Goal: Information Seeking & Learning: Learn about a topic

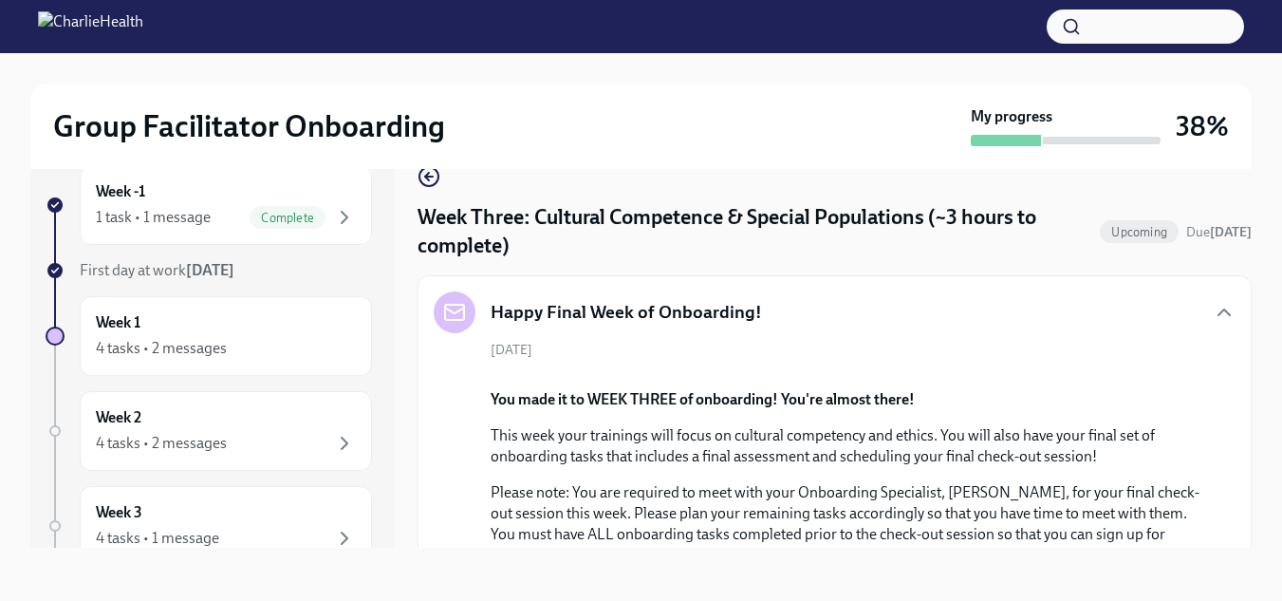
scroll to position [2311, 0]
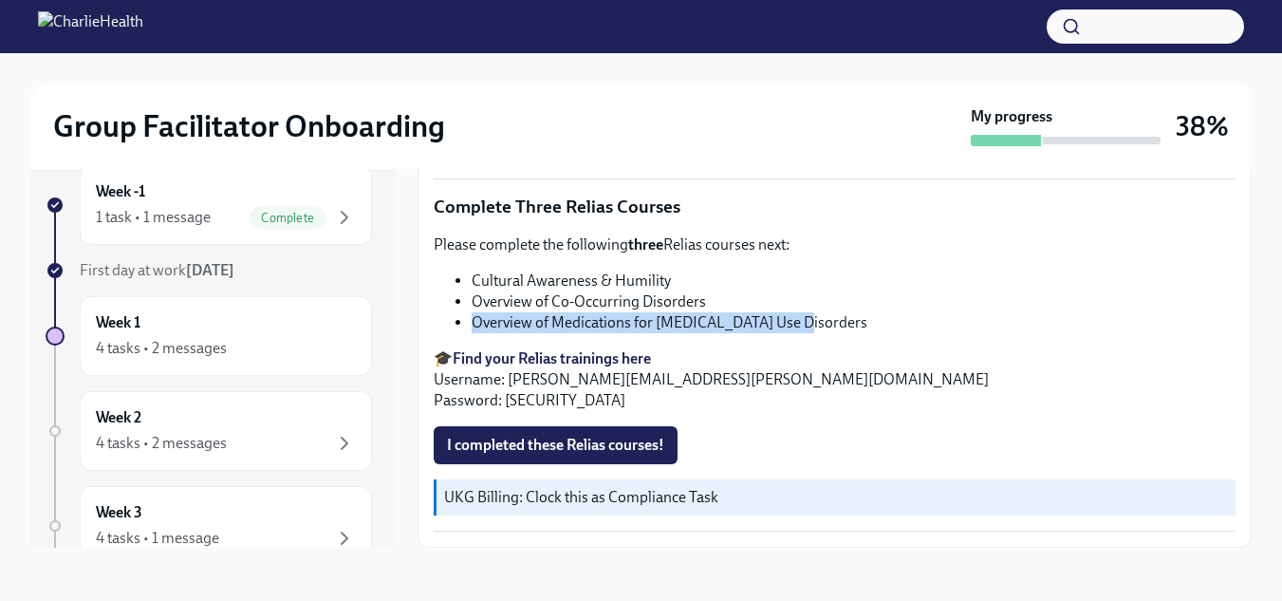
drag, startPoint x: 474, startPoint y: 319, endPoint x: 798, endPoint y: 321, distance: 323.6
click at [798, 321] on li "Overview of Medications for [MEDICAL_DATA] Use Disorders" at bounding box center [854, 322] width 764 height 21
copy li "Overview of Medications for [MEDICAL_DATA] Use Disorders"
click at [621, 445] on span "I completed these Relias courses!" at bounding box center [555, 445] width 217 height 19
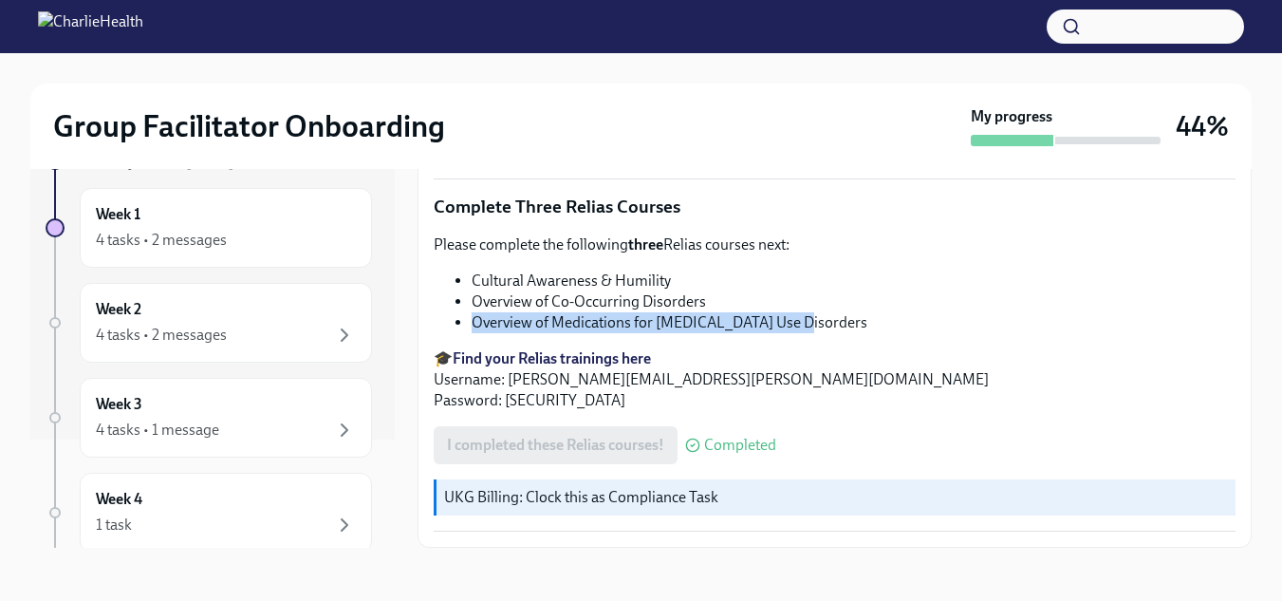
scroll to position [114, 0]
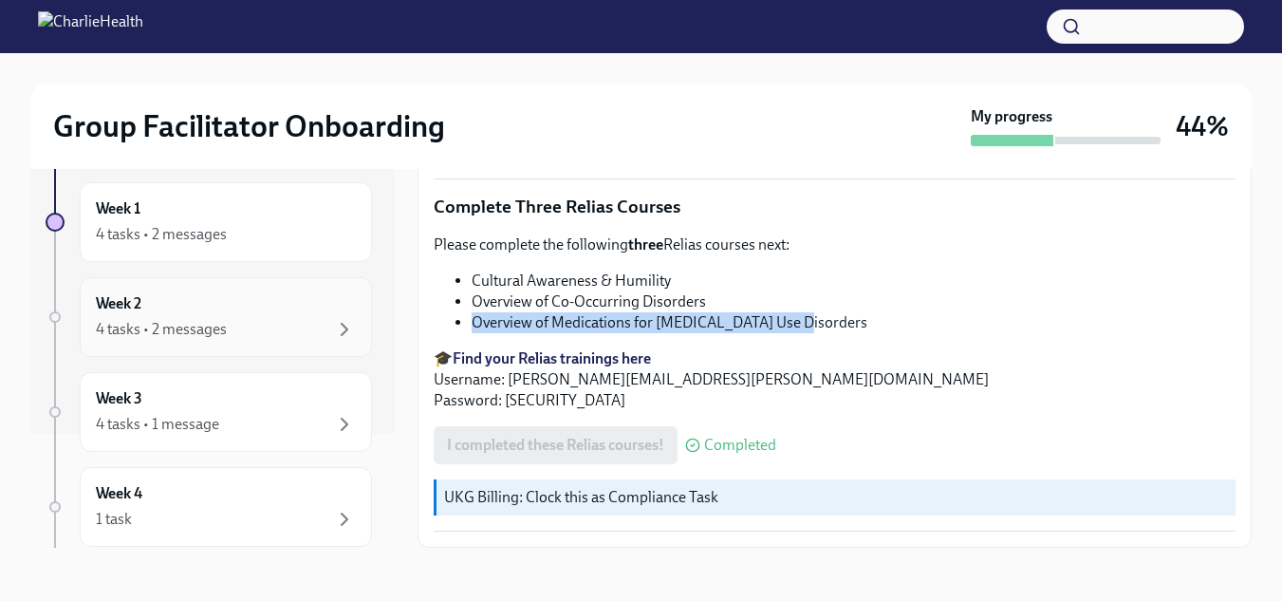
click at [304, 316] on div "Week 2 4 tasks • 2 messages" at bounding box center [226, 316] width 260 height 47
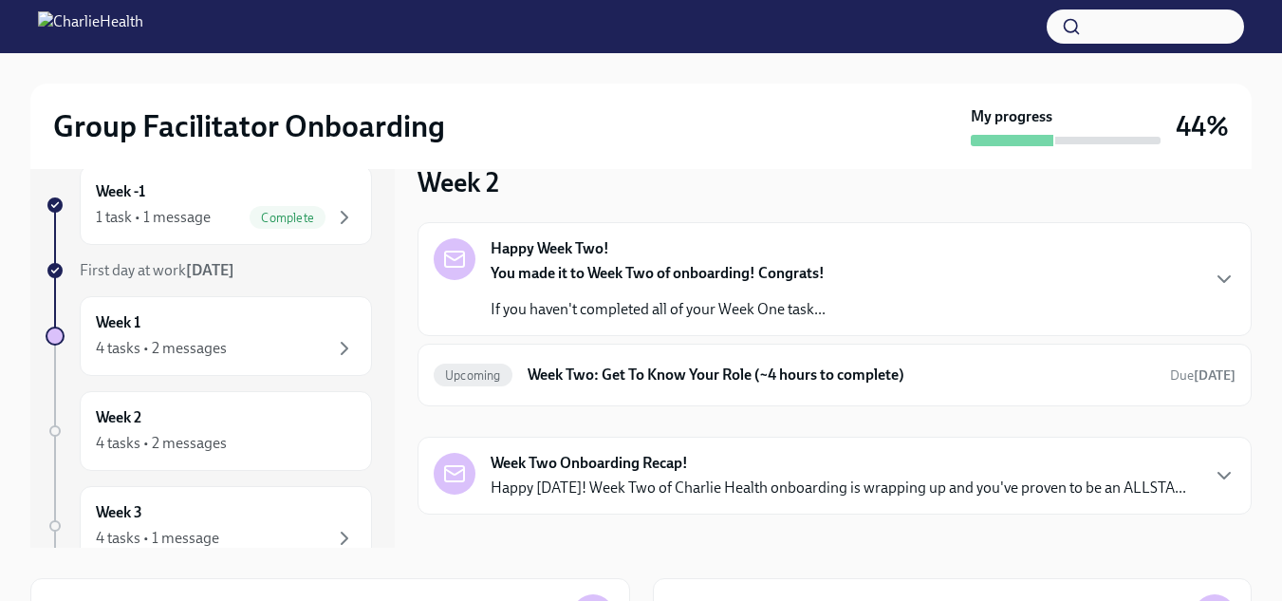
scroll to position [26, 0]
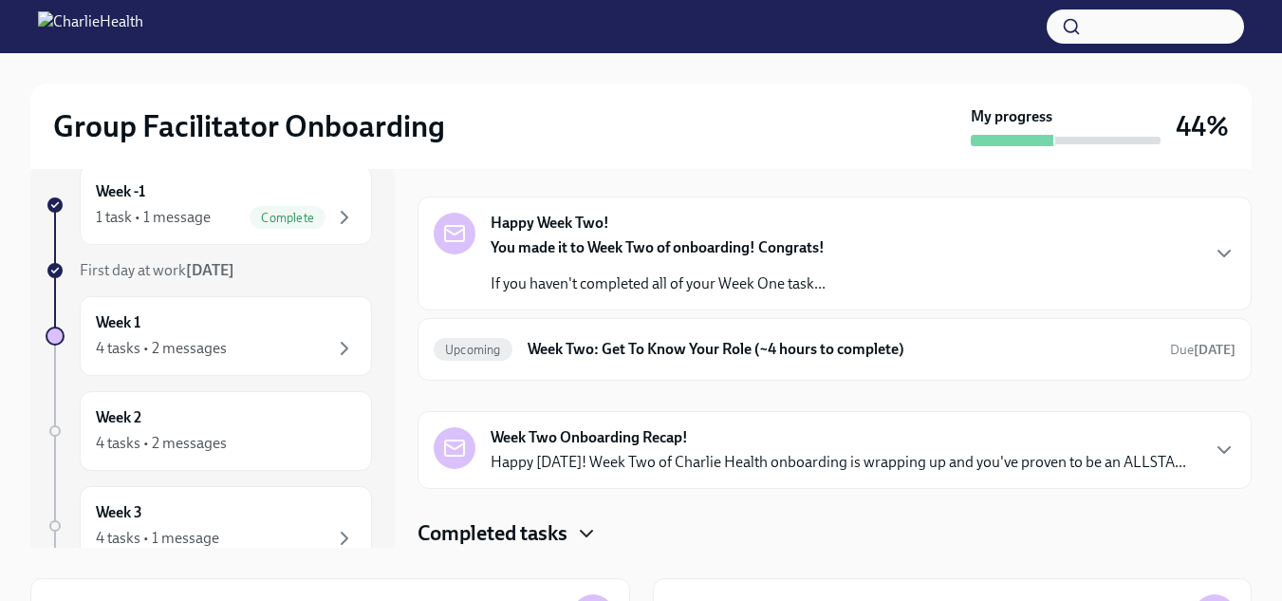
click at [591, 529] on icon "button" at bounding box center [586, 533] width 23 height 23
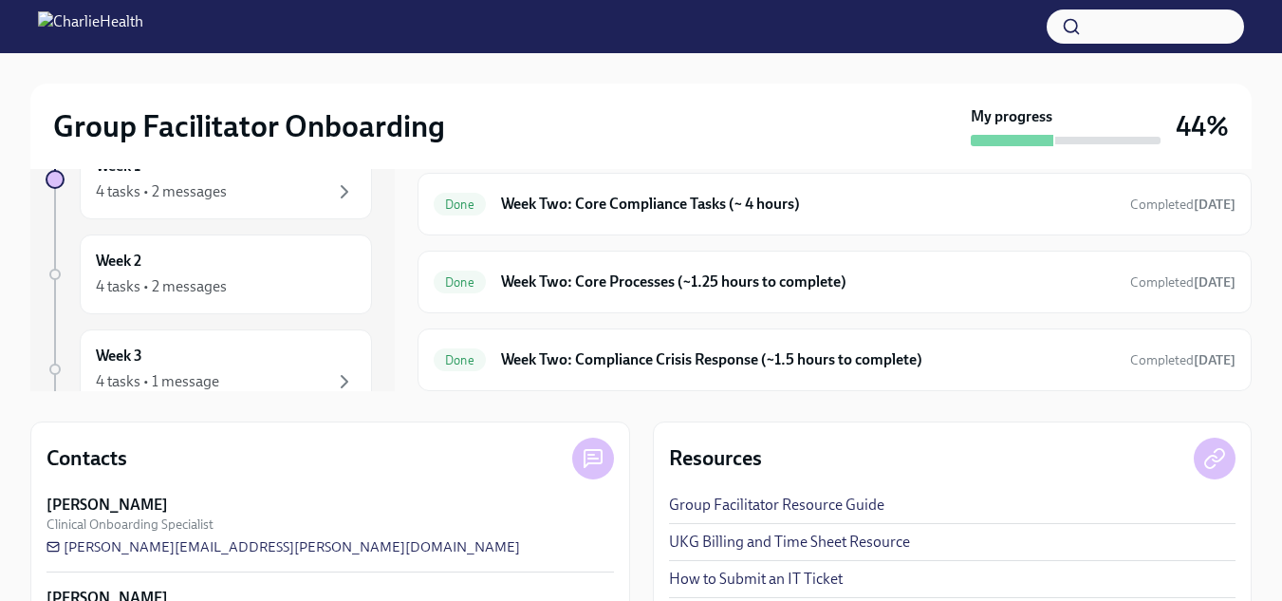
scroll to position [278, 0]
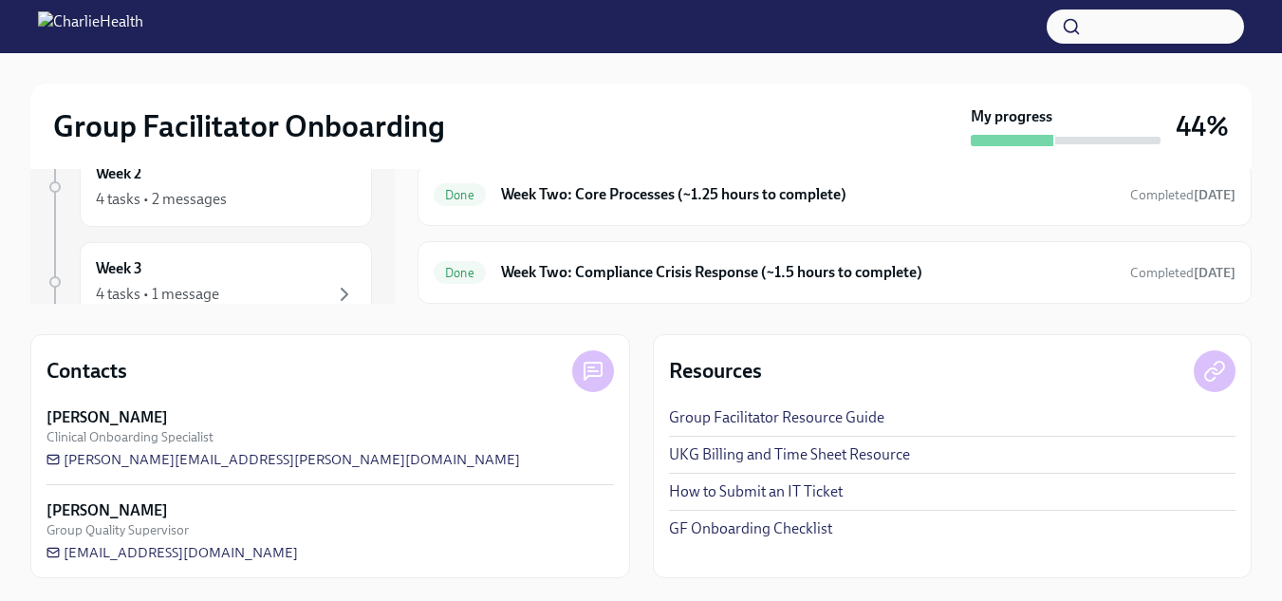
click at [820, 451] on link "UKG Billing and Time Sheet Resource" at bounding box center [789, 454] width 241 height 21
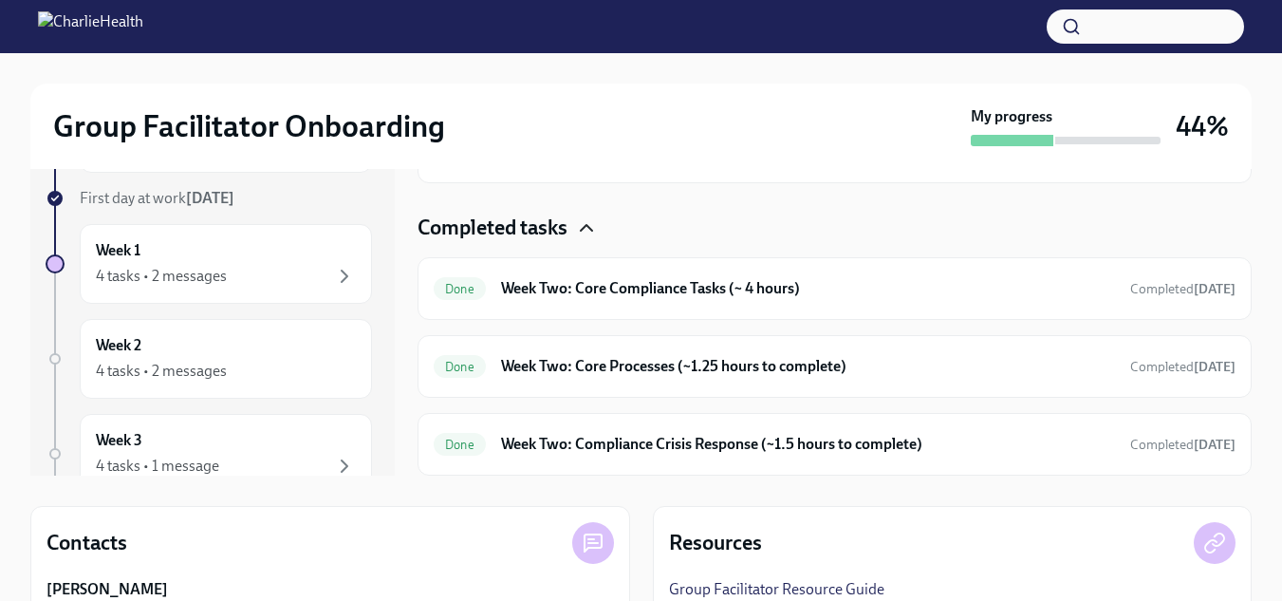
scroll to position [88, 0]
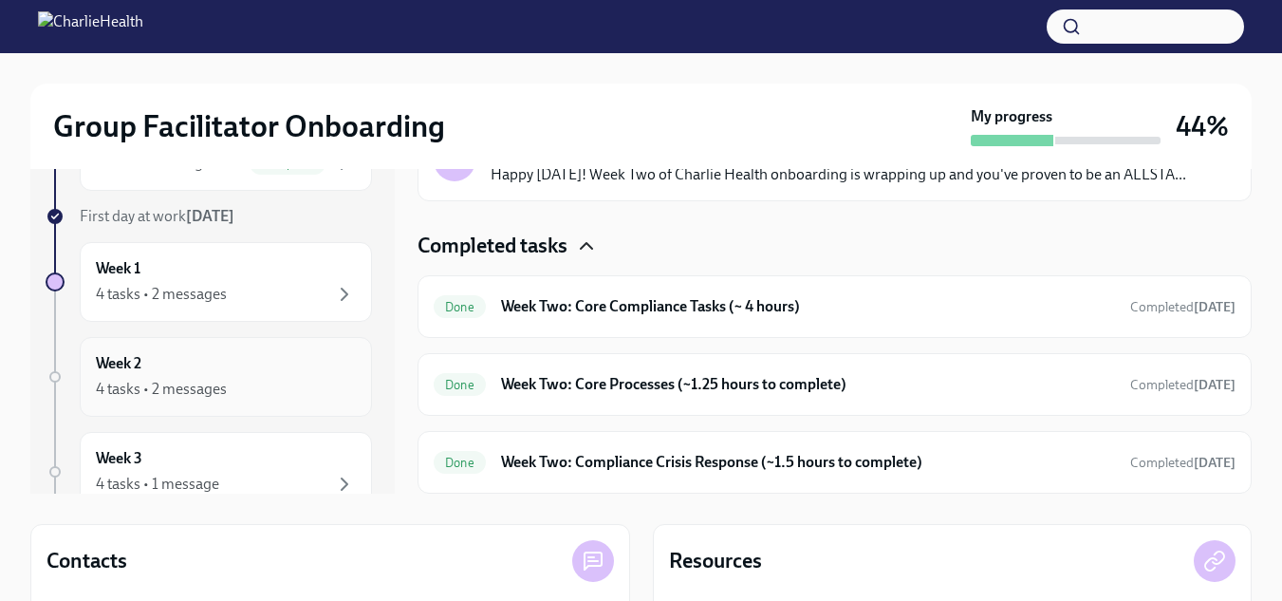
click at [212, 375] on div "Week 2 4 tasks • 2 messages" at bounding box center [226, 376] width 260 height 47
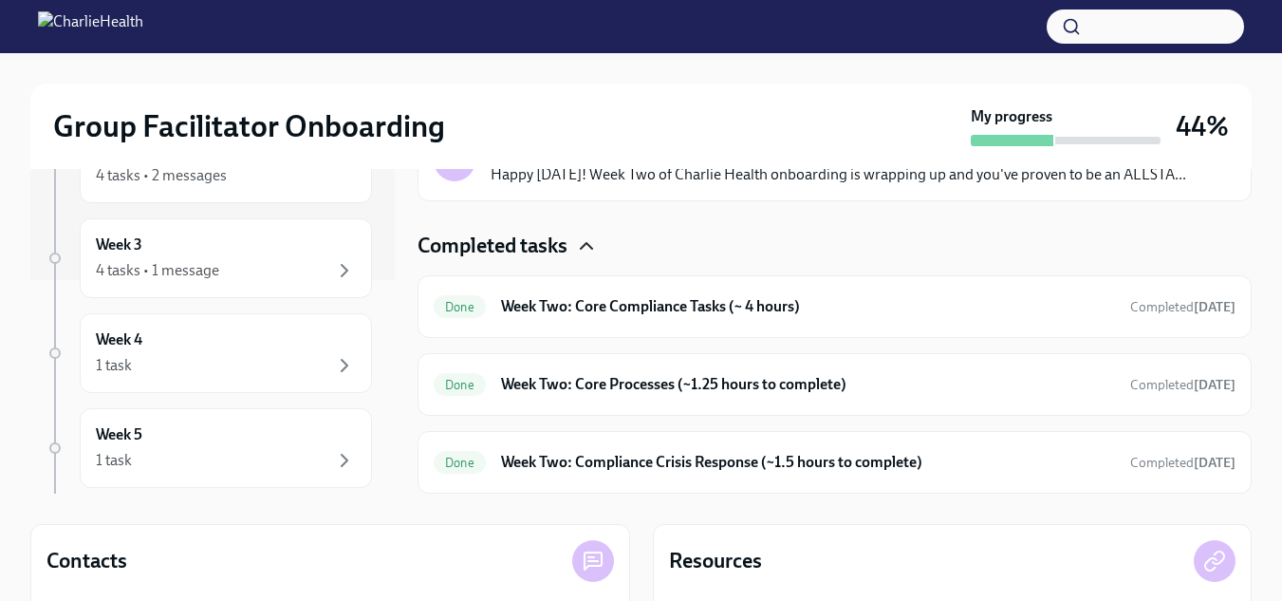
scroll to position [213, 0]
click at [182, 244] on div "Week 3 4 tasks • 1 message" at bounding box center [226, 257] width 260 height 47
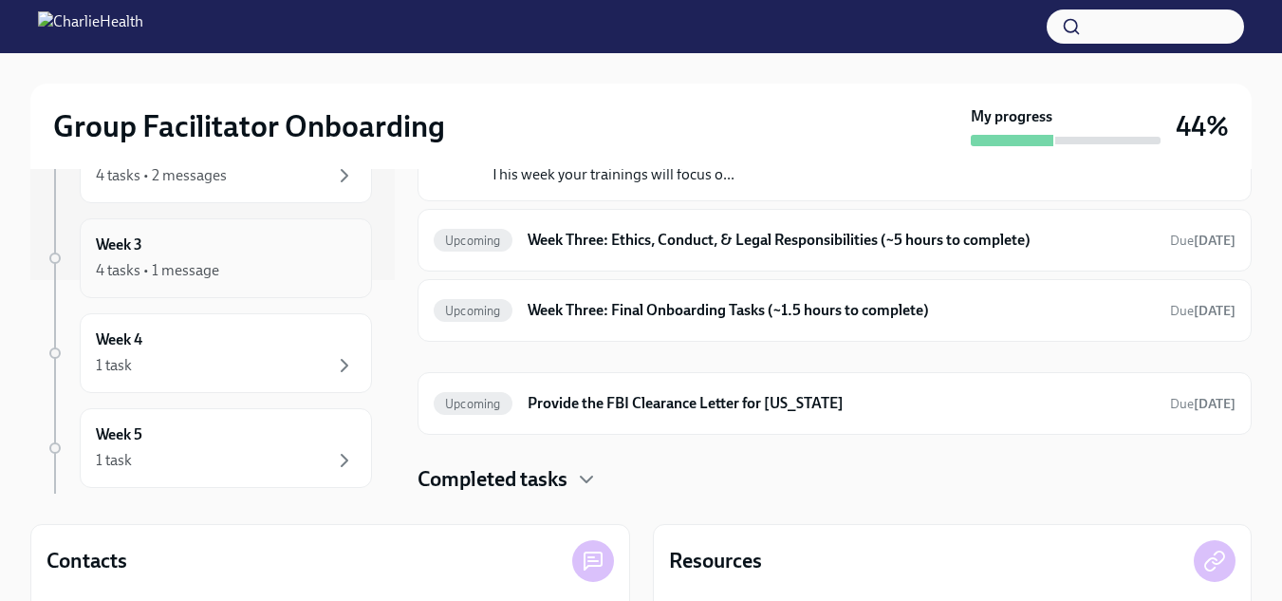
scroll to position [81, 0]
click at [750, 247] on h6 "Week Three: Ethics, Conduct, & Legal Responsibilities (~5 hours to complete)" at bounding box center [841, 240] width 627 height 21
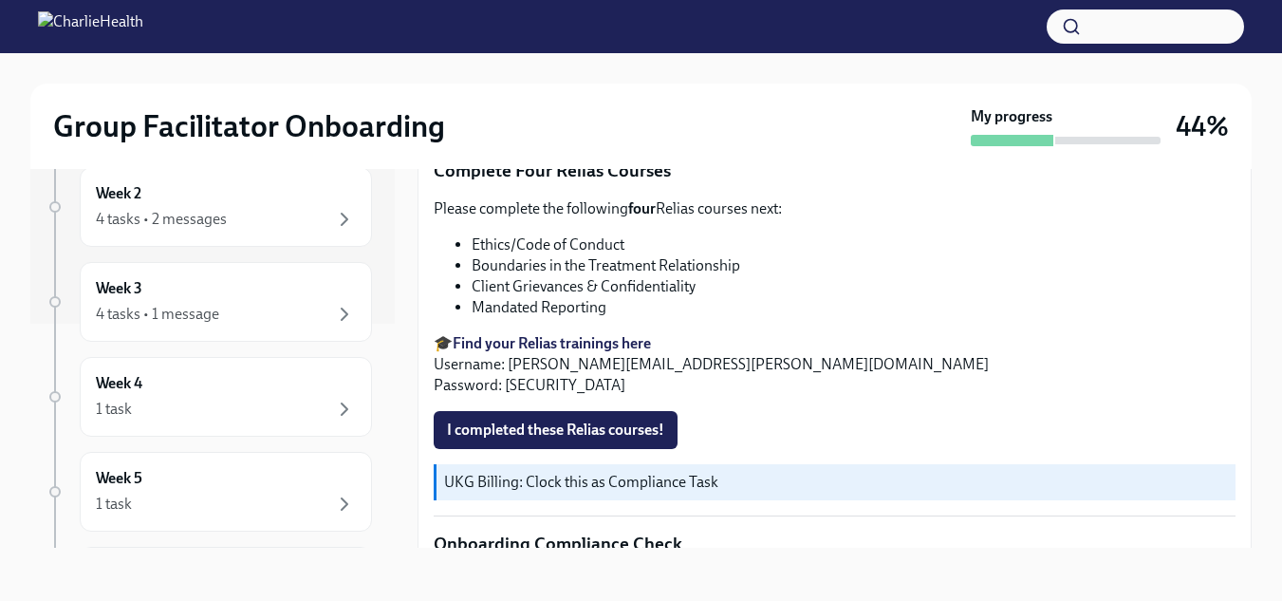
scroll to position [222, 0]
click at [549, 334] on strong "Find your Relias trainings here" at bounding box center [552, 343] width 198 height 18
